Goal: Task Accomplishment & Management: Use online tool/utility

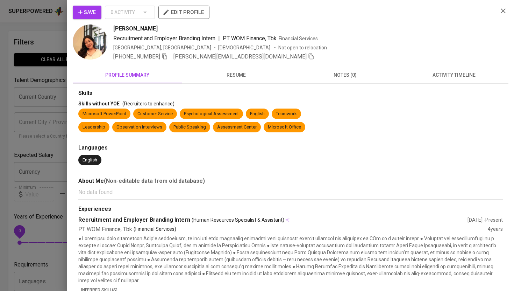
click at [62, 45] on div at bounding box center [257, 145] width 514 height 291
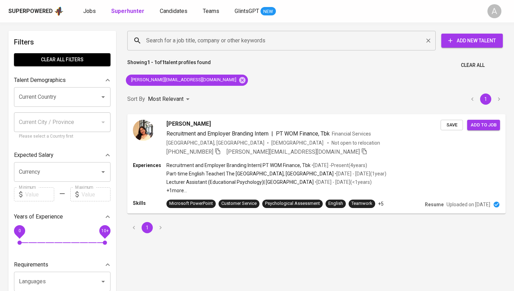
click at [166, 44] on input "Search for a job title, company or other keywords" at bounding box center [283, 40] width 278 height 13
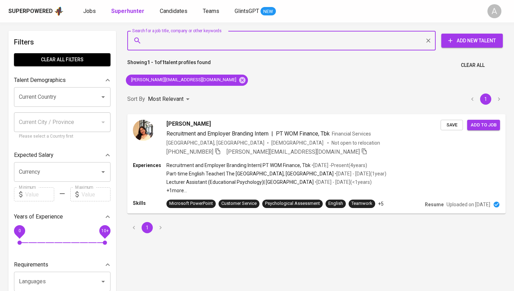
click at [166, 44] on input "Search for a job title, company or other keywords" at bounding box center [283, 40] width 278 height 13
paste input "[EMAIL_ADDRESS][DOMAIN_NAME]"
type input "[EMAIL_ADDRESS][DOMAIN_NAME]"
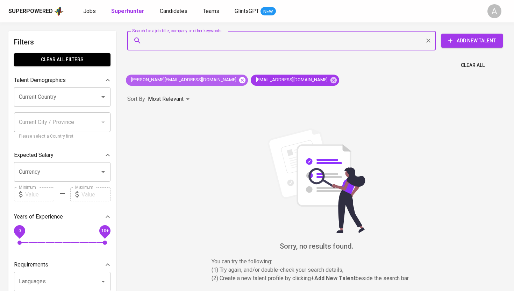
click at [239, 79] on icon at bounding box center [242, 80] width 6 height 6
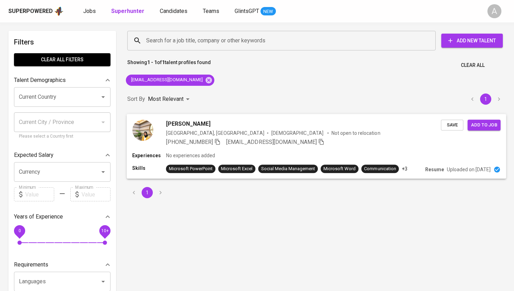
click at [142, 133] on img at bounding box center [142, 129] width 21 height 21
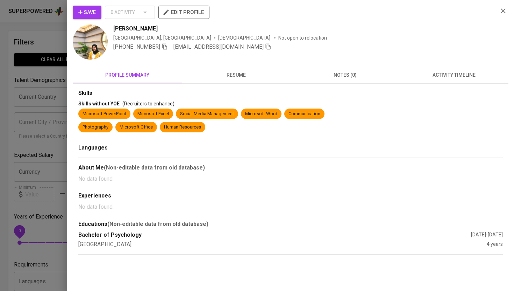
click at [93, 38] on img at bounding box center [90, 41] width 35 height 35
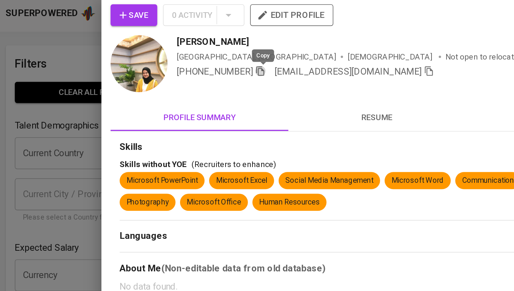
click at [168, 45] on icon "button" at bounding box center [165, 46] width 6 height 6
